Goal: Task Accomplishment & Management: Use online tool/utility

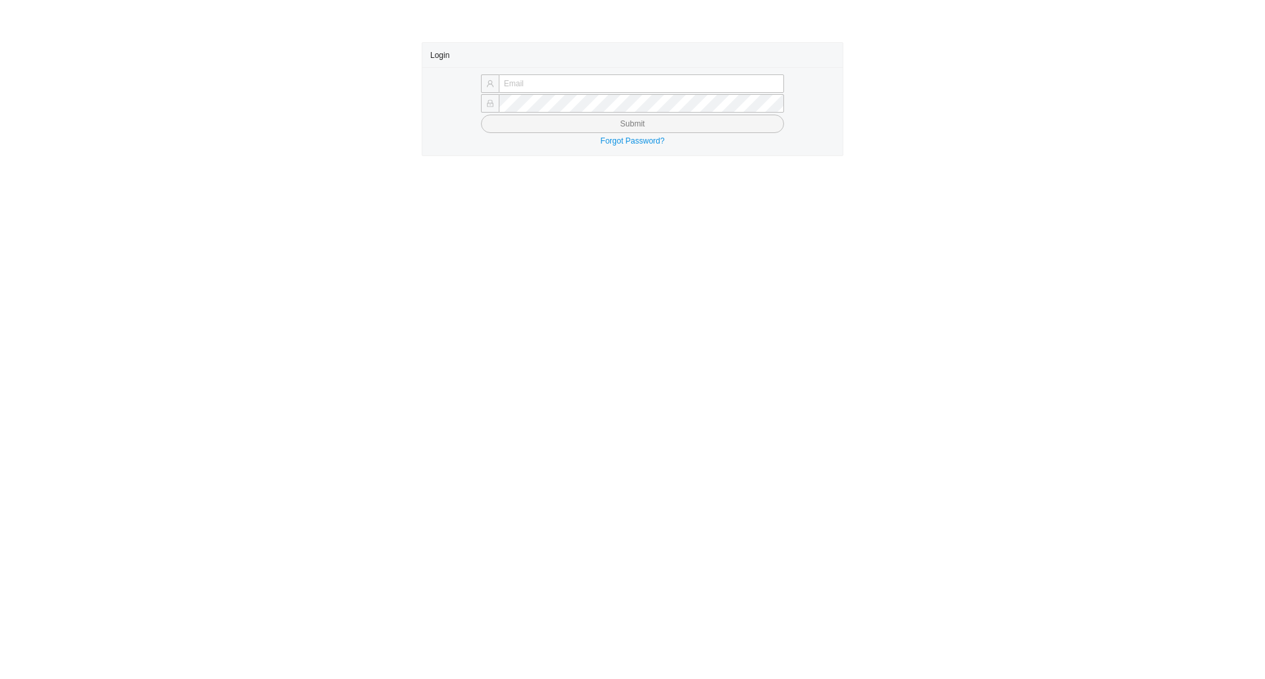
type input "yossi@asbathnj.com"
click at [481, 115] on button "Submit" at bounding box center [632, 124] width 303 height 18
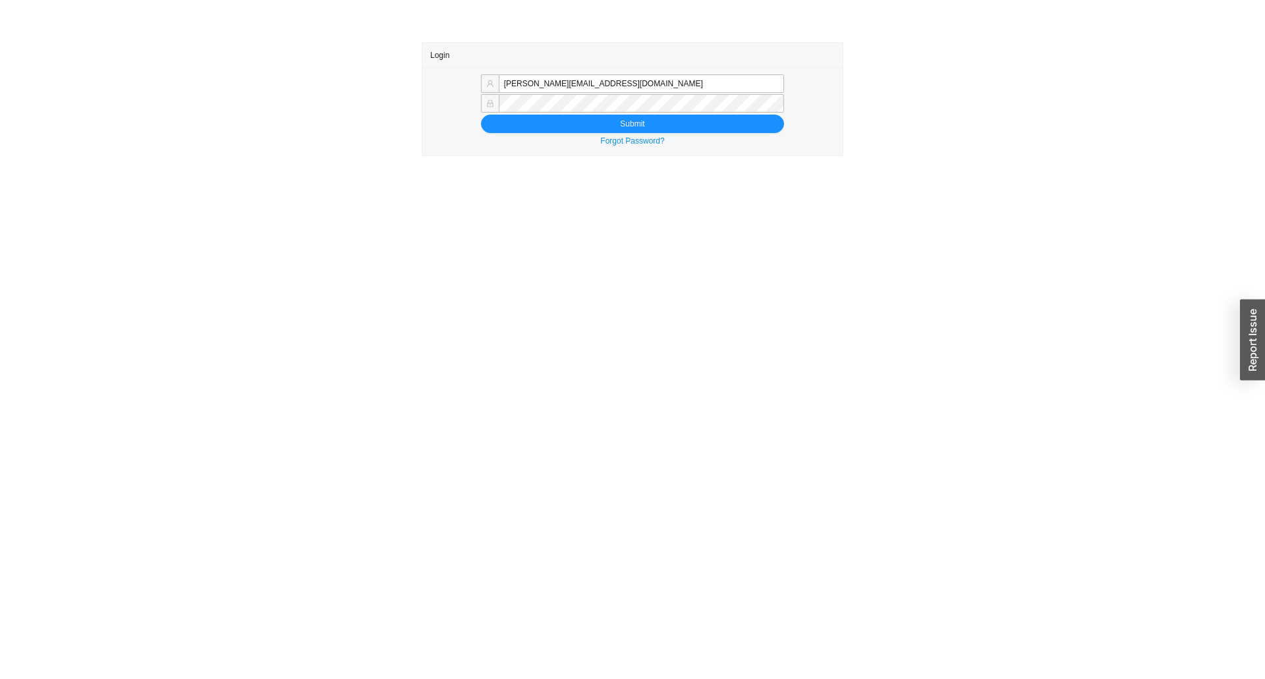
click at [481, 115] on button "Submit" at bounding box center [632, 124] width 303 height 18
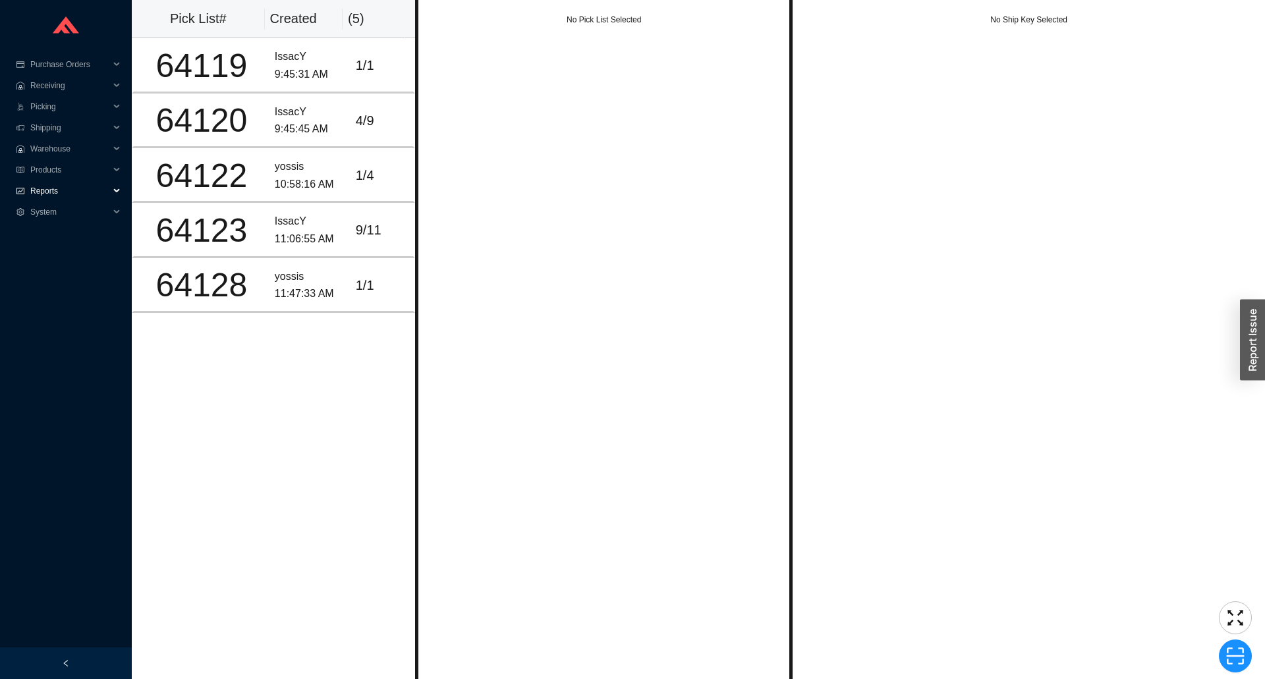
click at [28, 183] on div "Reports" at bounding box center [66, 191] width 132 height 21
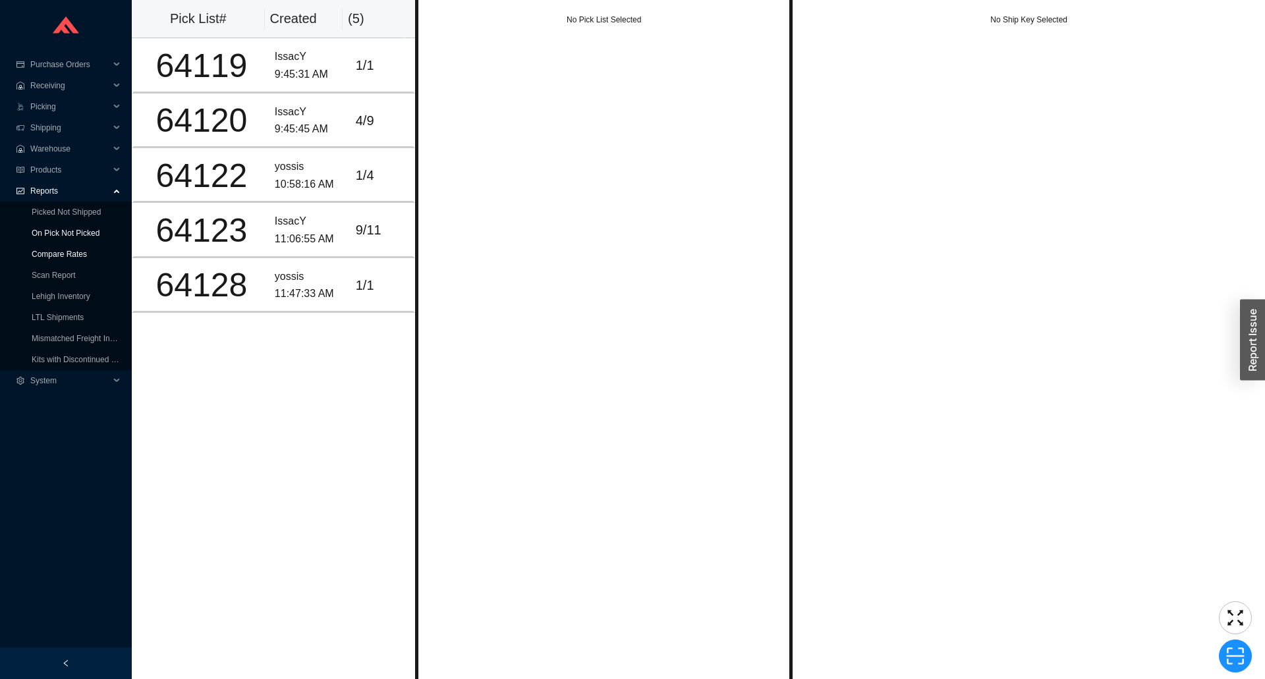
click at [36, 234] on link "On Pick Not Picked" at bounding box center [66, 233] width 68 height 9
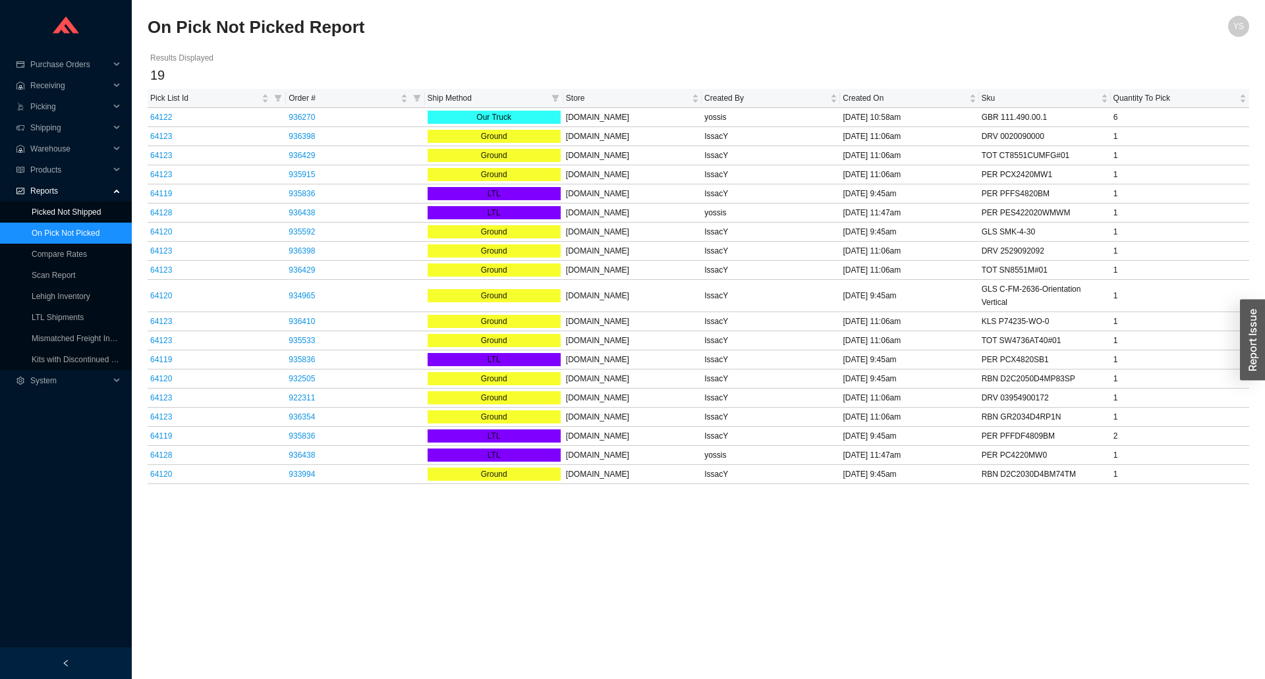
click at [69, 212] on link "Picked Not Shipped" at bounding box center [66, 212] width 69 height 9
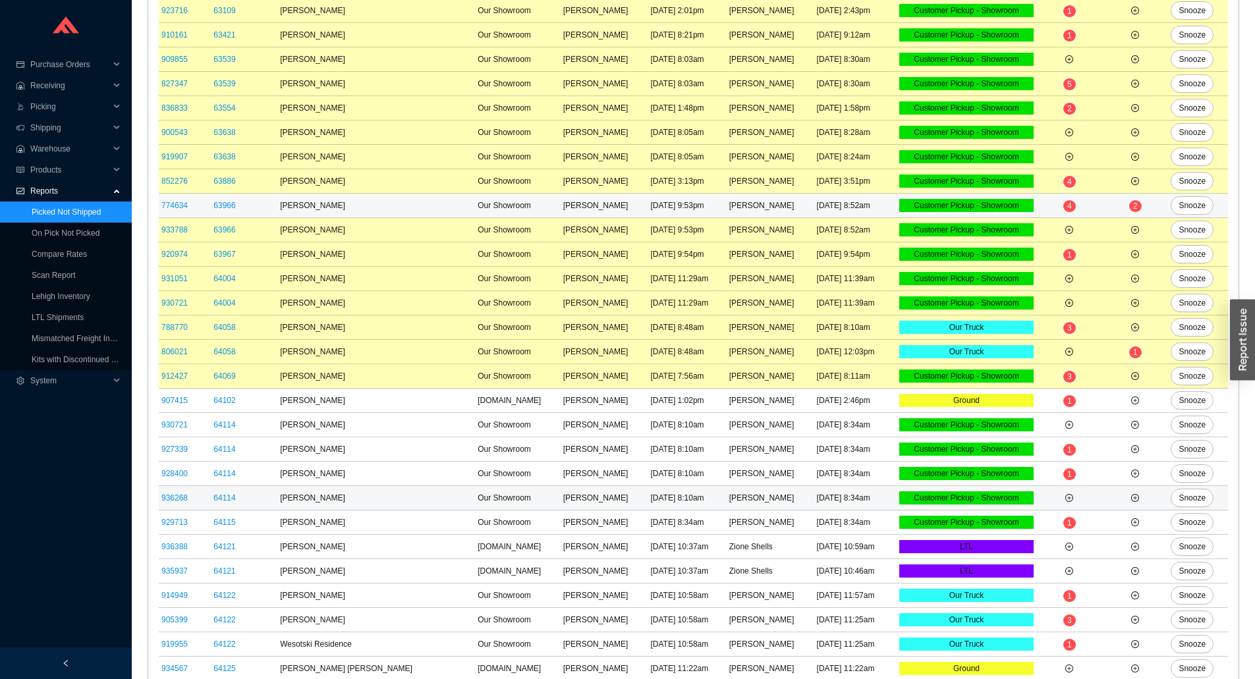
scroll to position [621, 0]
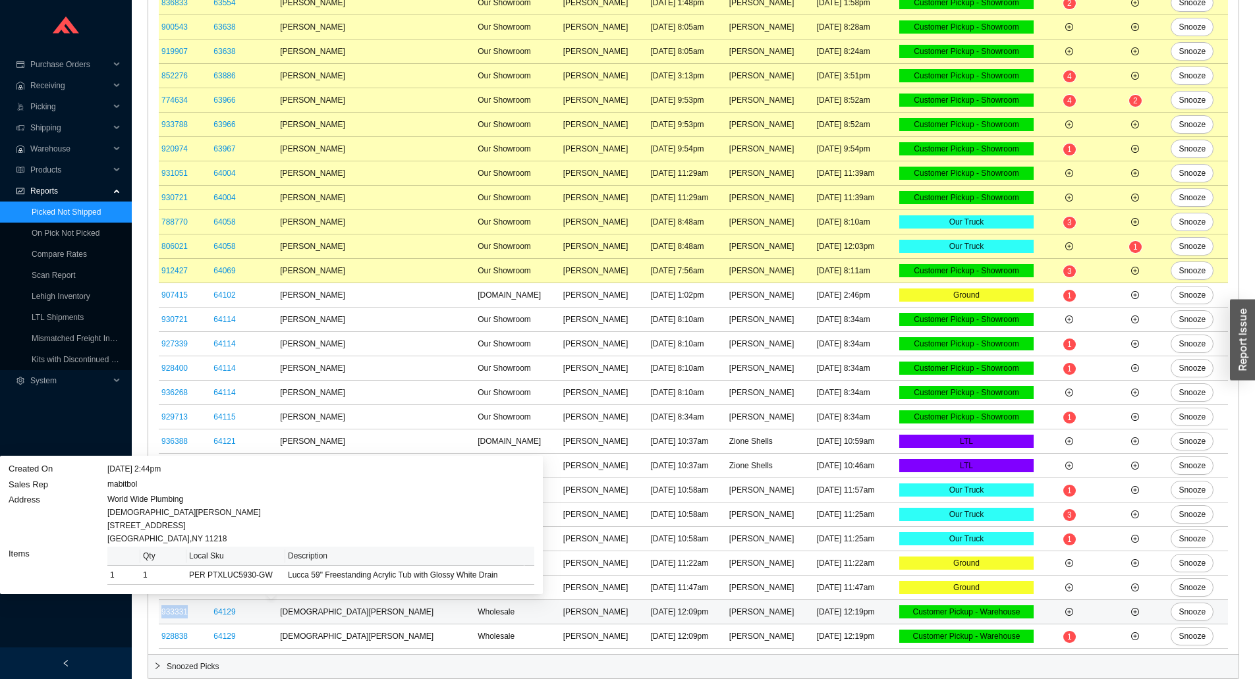
drag, startPoint x: 191, startPoint y: 613, endPoint x: 161, endPoint y: 609, distance: 29.8
click at [161, 609] on td "933331" at bounding box center [185, 612] width 52 height 24
copy link "933331"
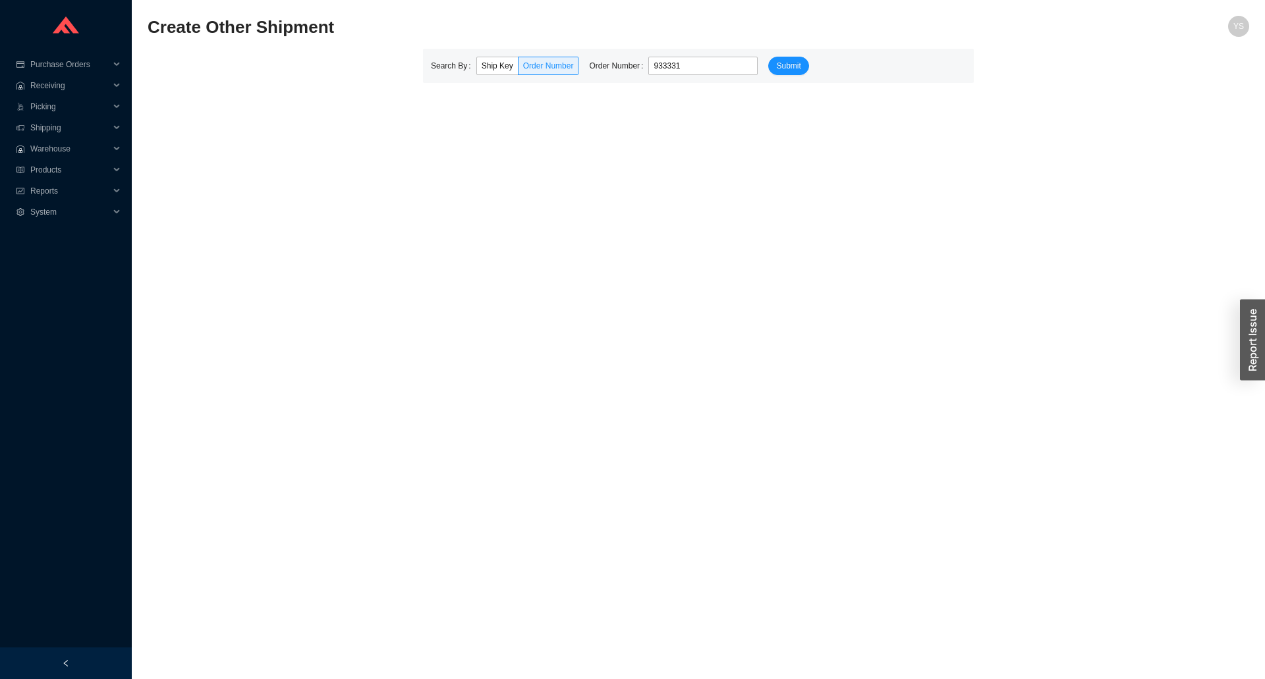
type input "933331"
click at [816, 64] on form "Search By Ship Key Order Number Order Number 933331 Submit" at bounding box center [698, 66] width 535 height 18
click at [797, 65] on button "Submit" at bounding box center [788, 66] width 40 height 18
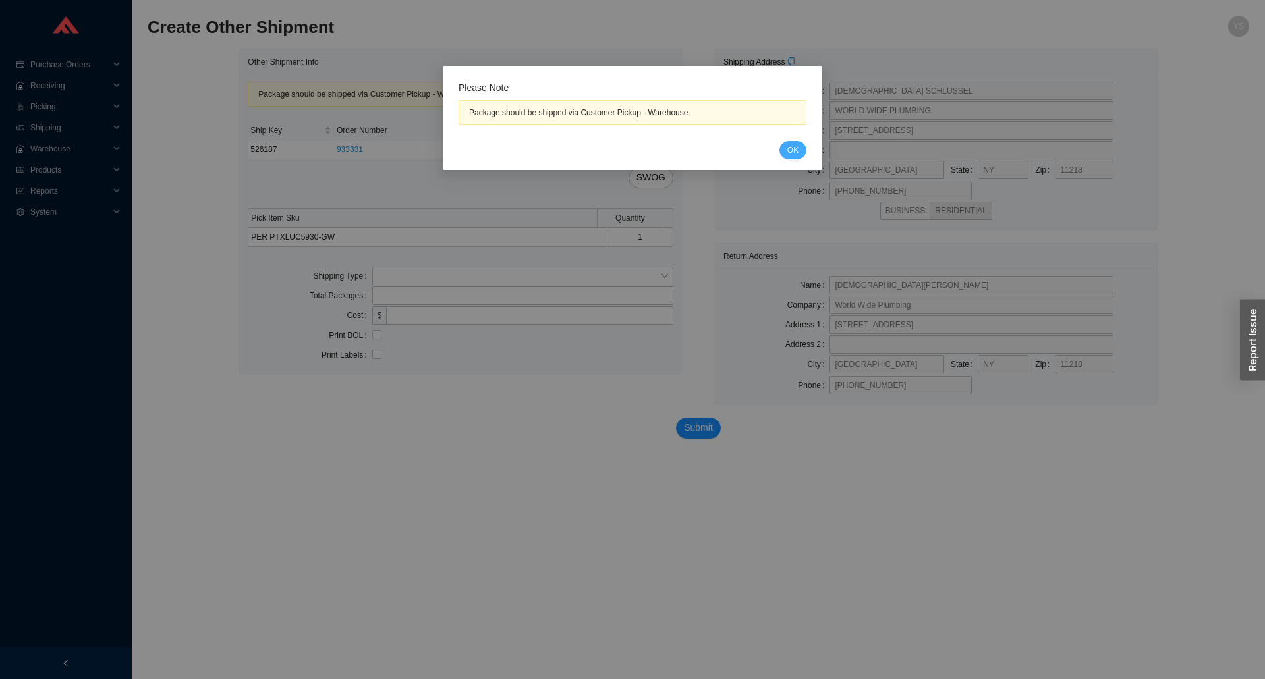
click at [790, 151] on span "OK" at bounding box center [792, 150] width 11 height 13
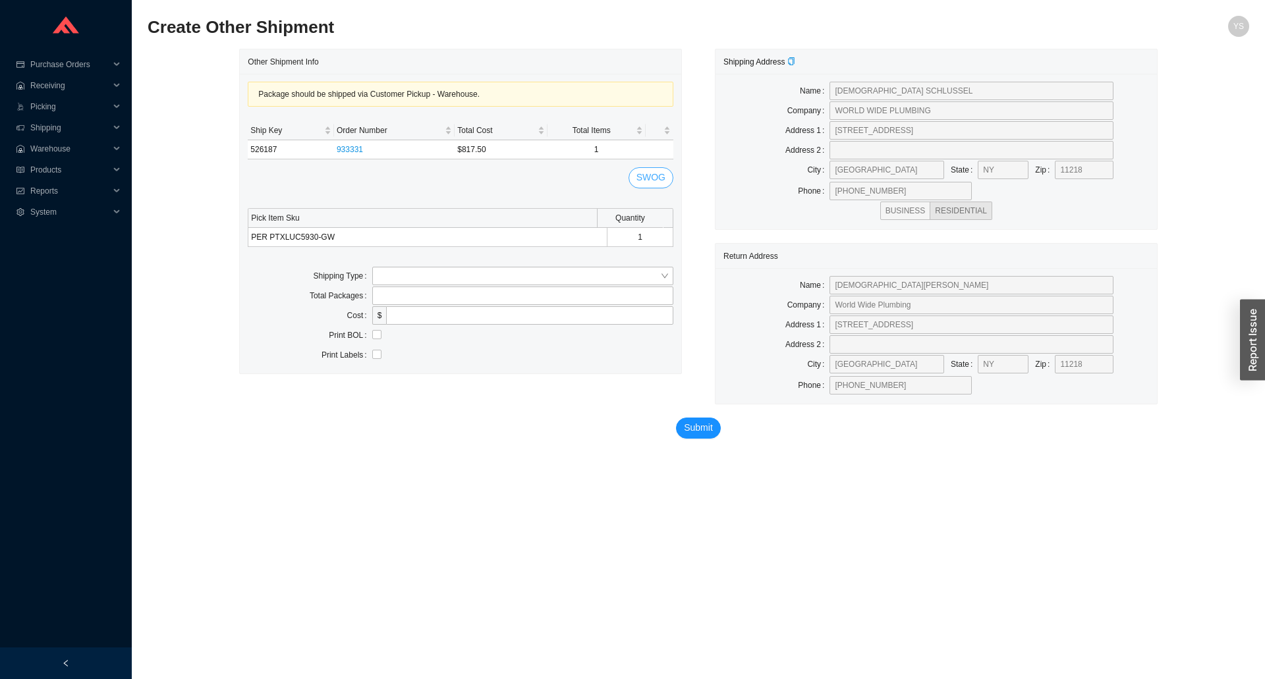
click at [658, 173] on span "SWOG" at bounding box center [651, 177] width 29 height 15
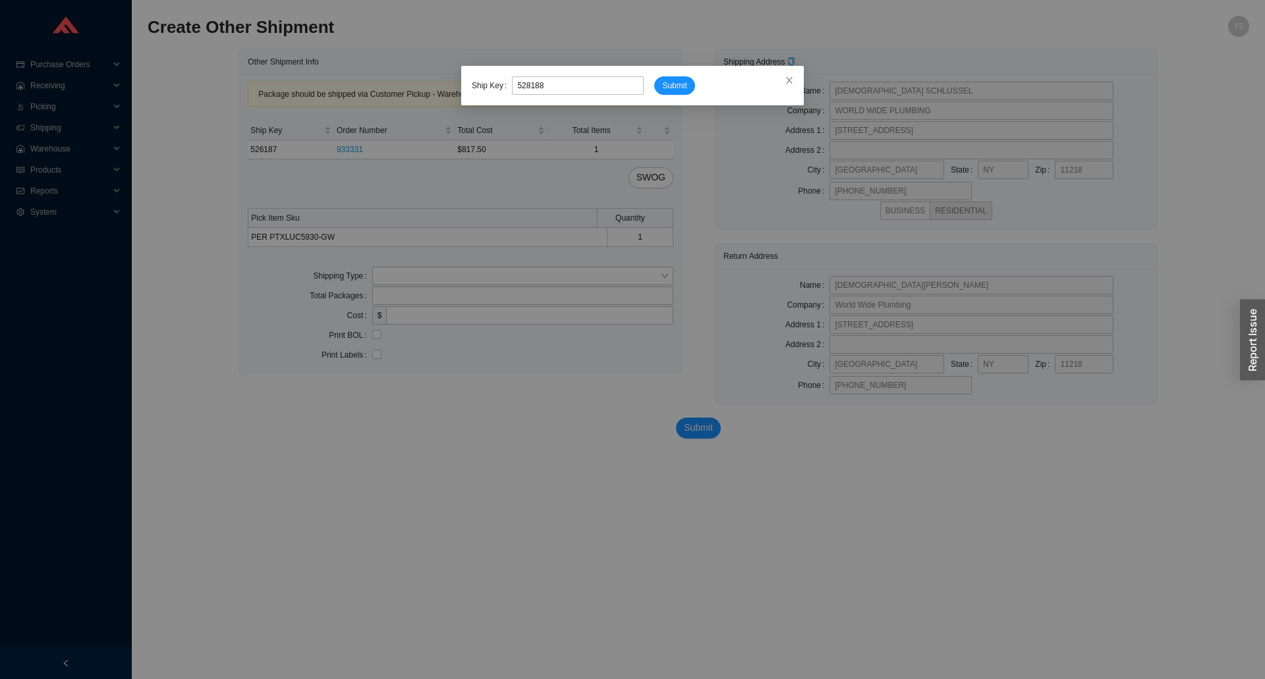
click at [654, 76] on button "Submit" at bounding box center [674, 85] width 40 height 18
type input "526188"
click at [654, 76] on button "Submit" at bounding box center [674, 85] width 40 height 18
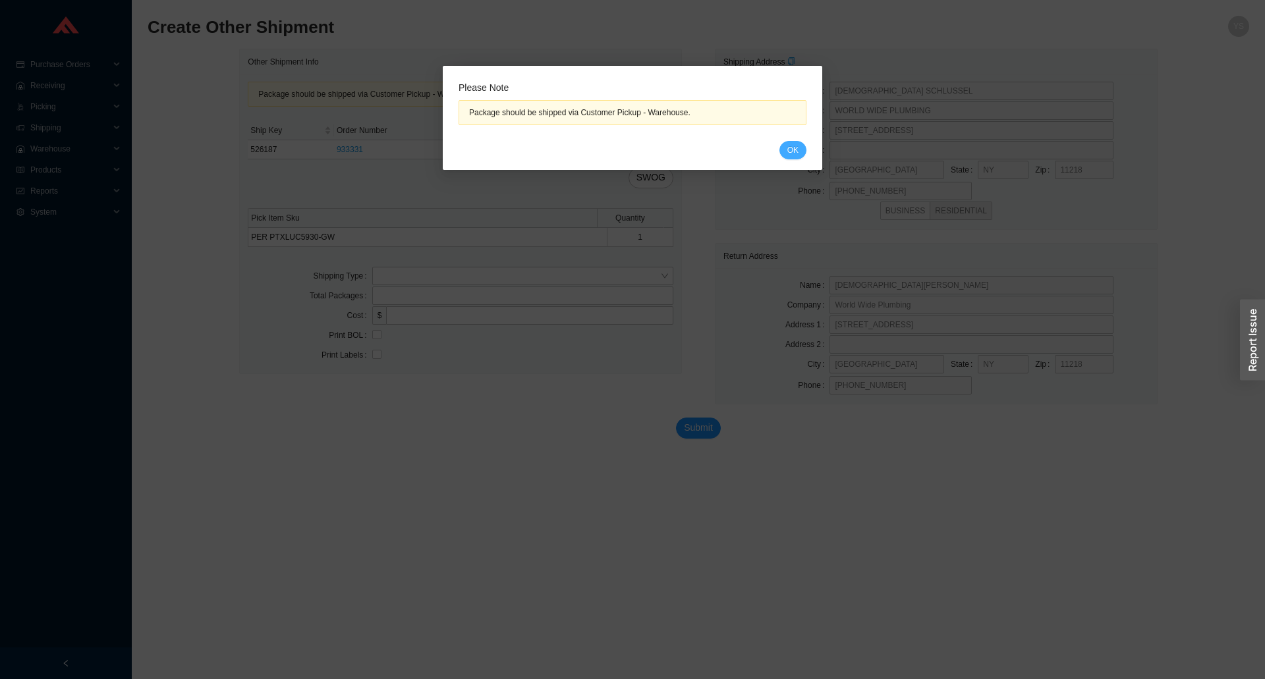
click at [791, 154] on span "OK" at bounding box center [792, 150] width 11 height 13
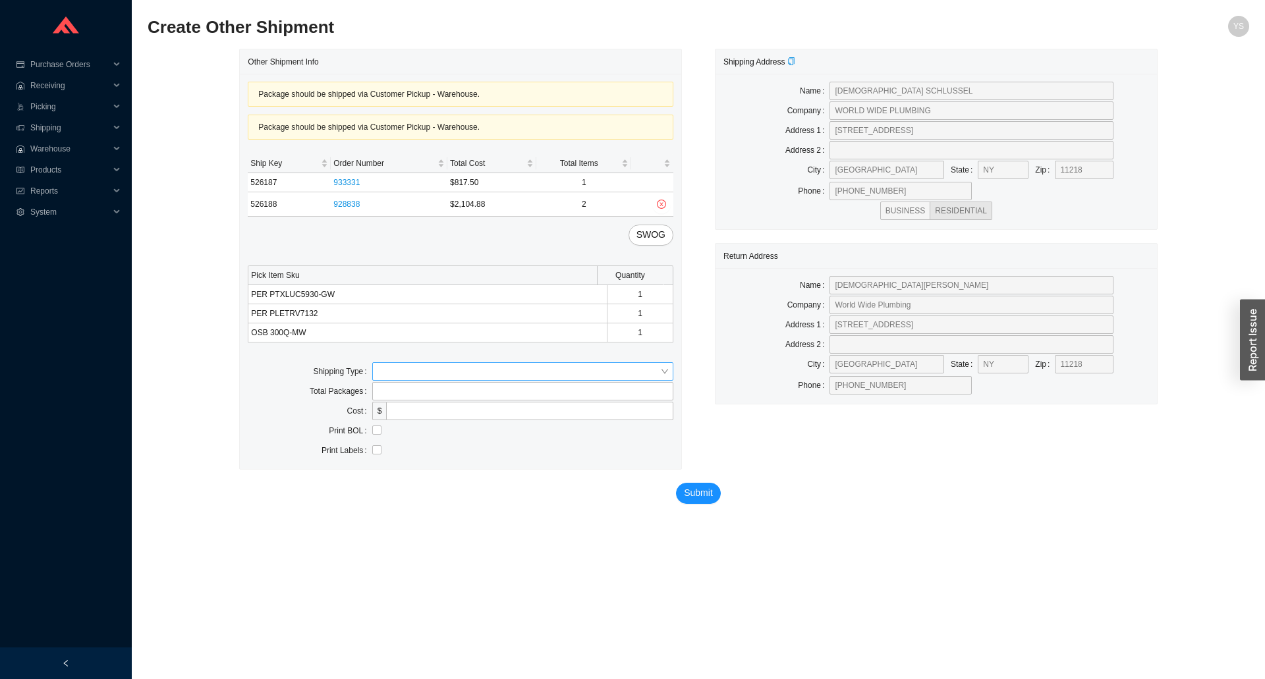
click at [401, 375] on input "search" at bounding box center [519, 371] width 283 height 17
click at [398, 419] on div "Customer Pickup" at bounding box center [523, 414] width 291 height 12
click at [395, 418] on input "text" at bounding box center [522, 411] width 301 height 18
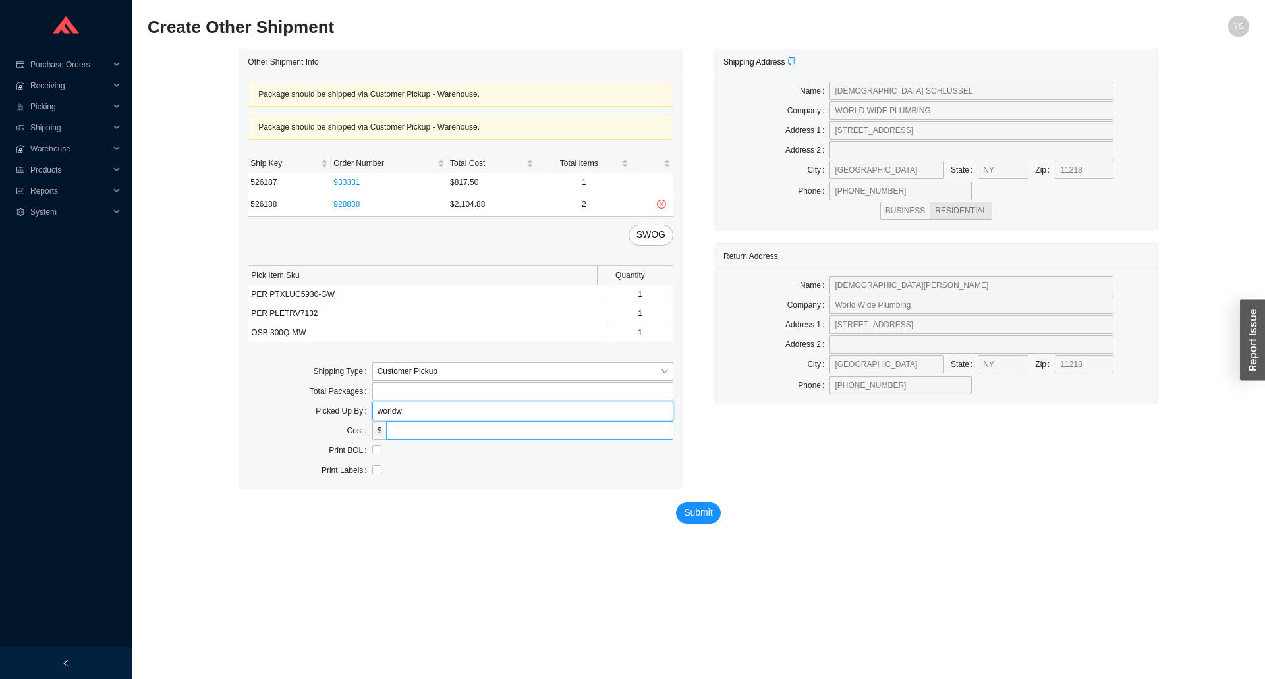
type input "worldwide"
click at [708, 516] on span "Submit" at bounding box center [698, 512] width 29 height 15
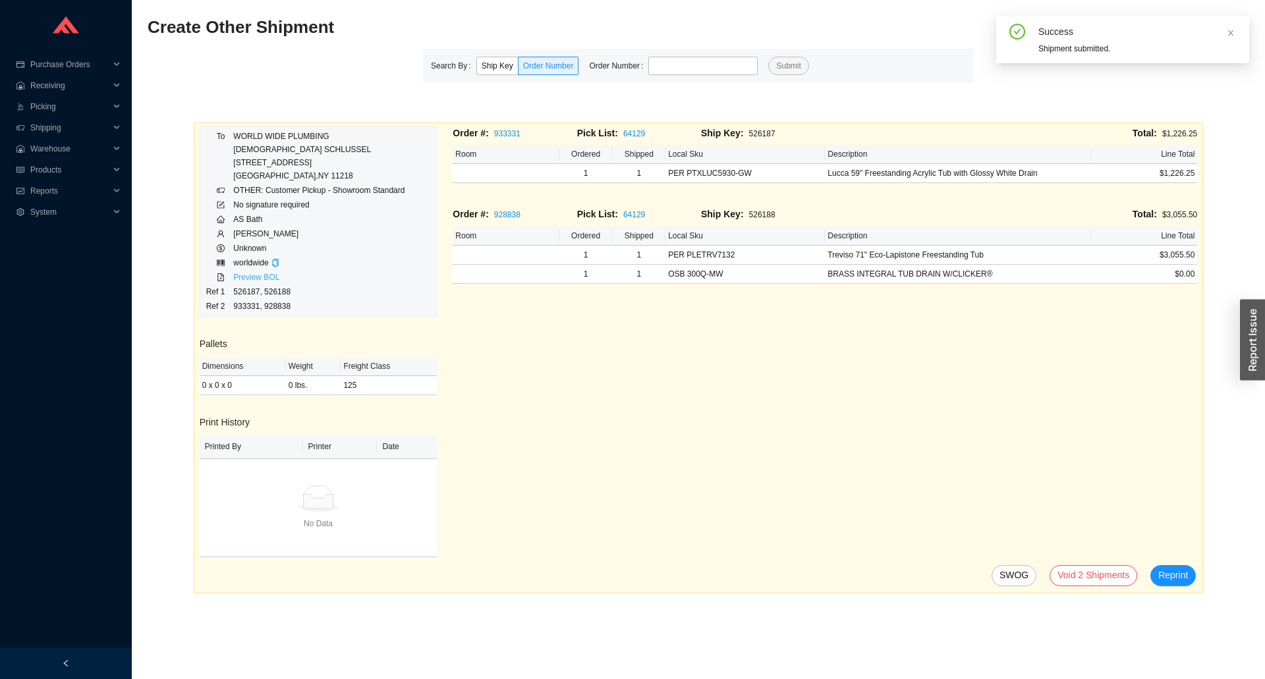
click at [253, 278] on link "Preview BOL" at bounding box center [256, 277] width 46 height 9
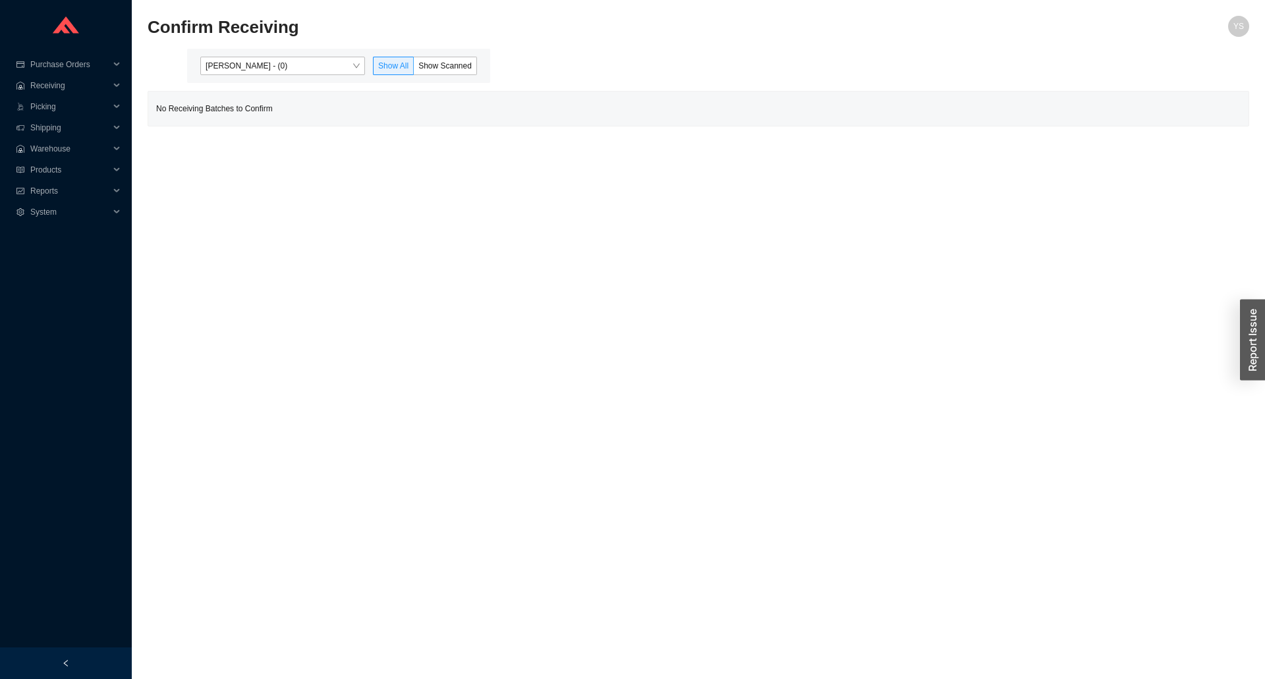
click at [250, 54] on div "Yossi Siff - (0) Show All Show Scanned" at bounding box center [338, 66] width 303 height 34
click at [250, 63] on span "Yossi Siff - (0)" at bounding box center [283, 65] width 154 height 17
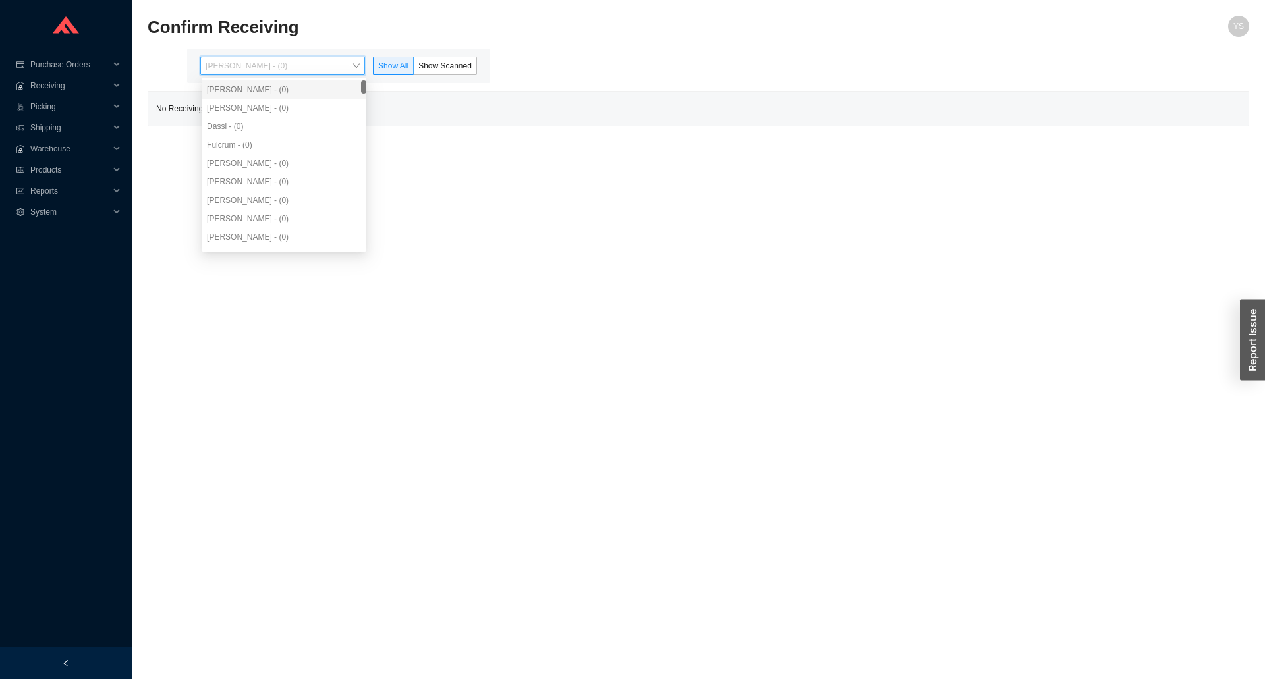
click at [261, 125] on div "Dassi - (0)" at bounding box center [284, 127] width 154 height 12
drag, startPoint x: 70, startPoint y: 183, endPoint x: 66, endPoint y: 193, distance: 10.6
click at [69, 185] on span "Reports" at bounding box center [69, 191] width 79 height 21
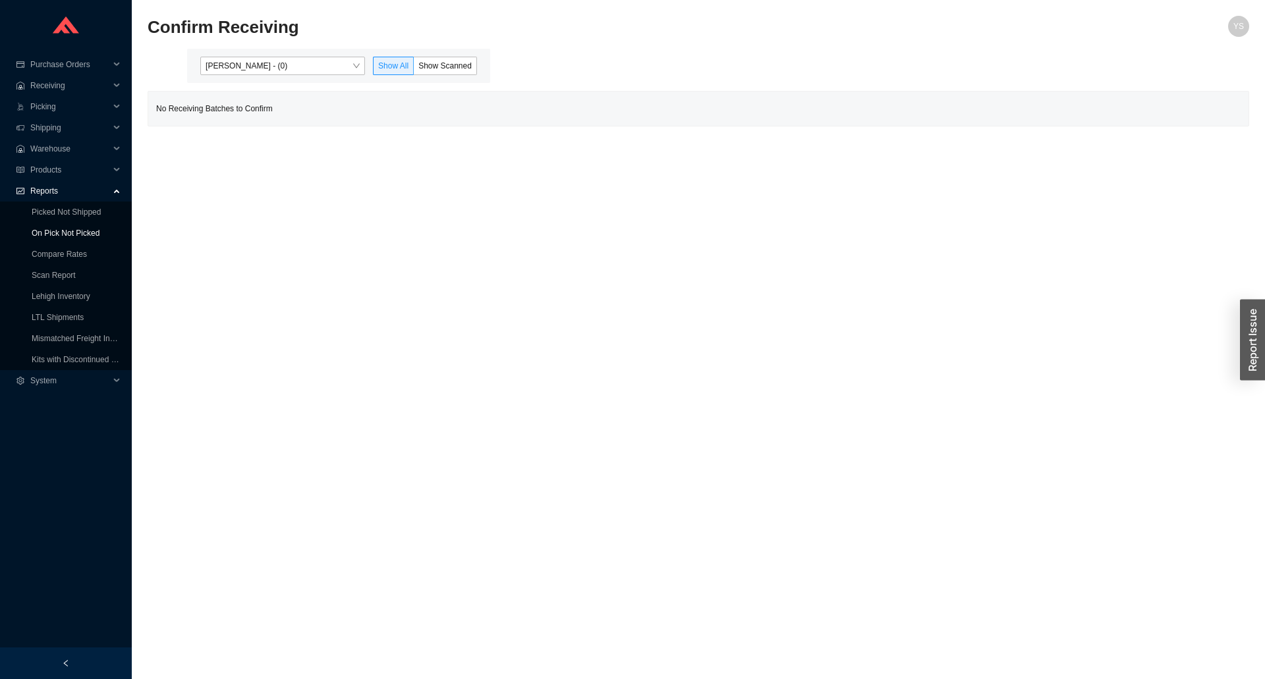
click at [62, 229] on link "On Pick Not Picked" at bounding box center [66, 233] width 68 height 9
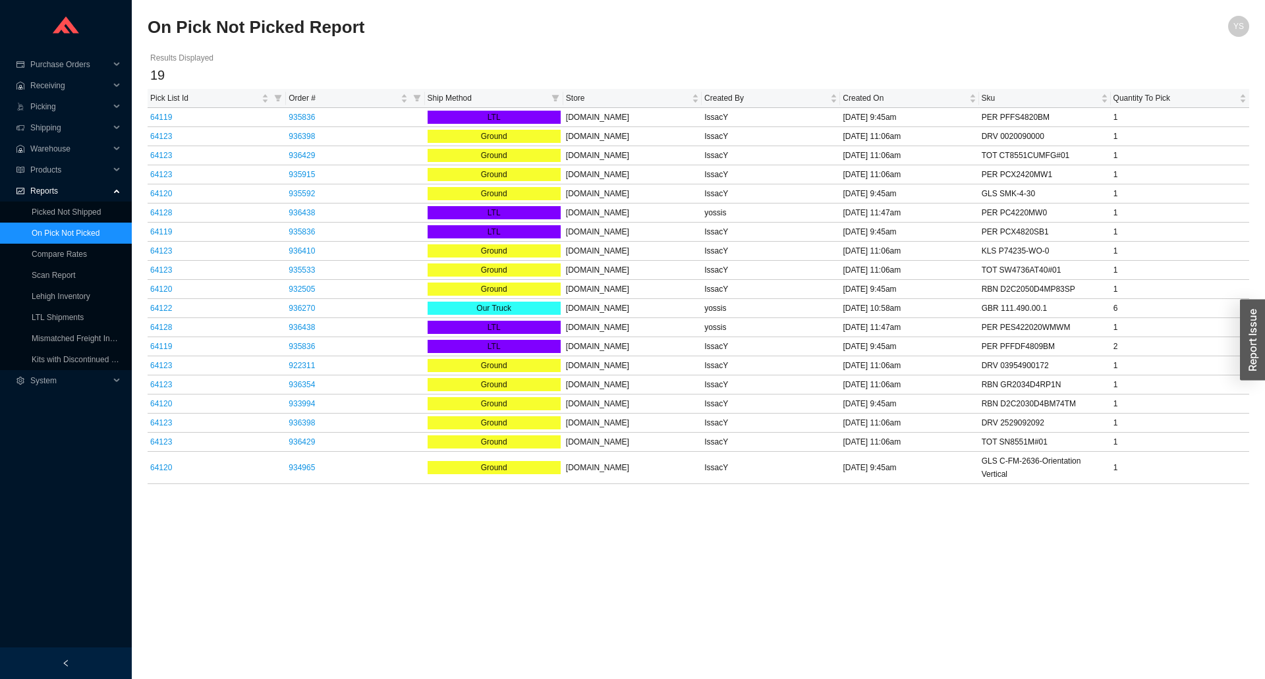
click at [62, 233] on link "On Pick Not Picked" at bounding box center [66, 233] width 68 height 9
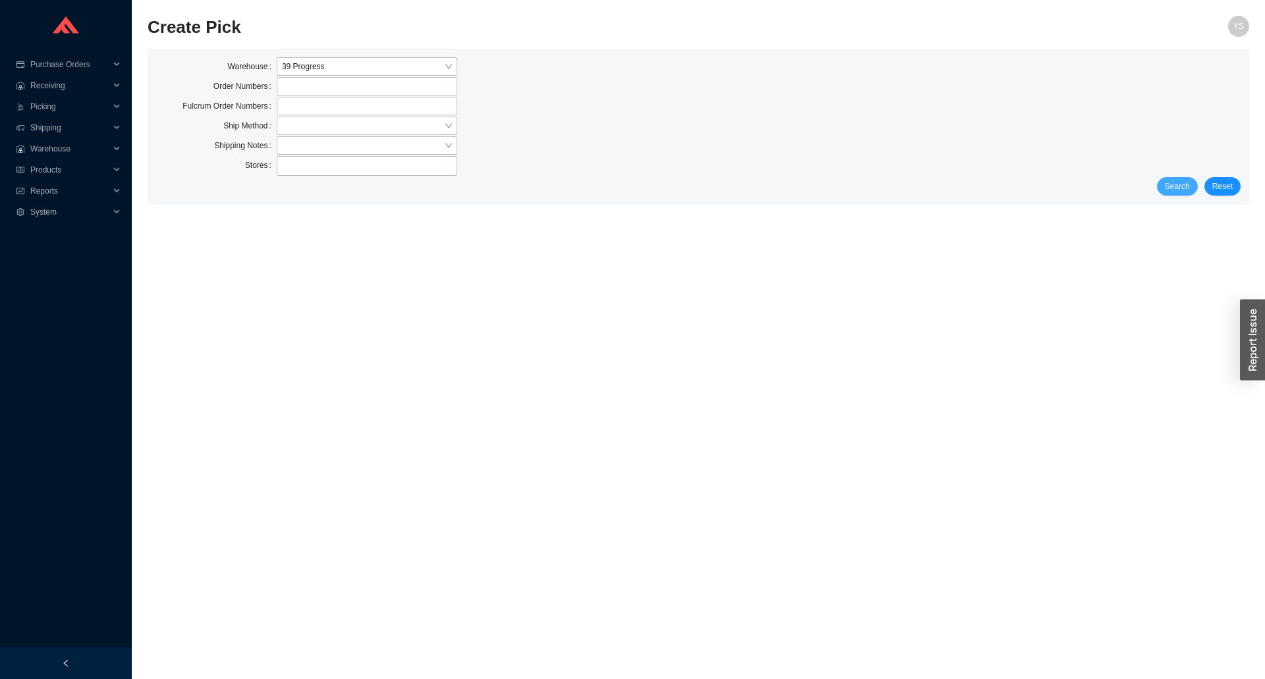
click at [1182, 190] on span "Search" at bounding box center [1177, 186] width 25 height 13
